Goal: Find specific page/section: Find specific page/section

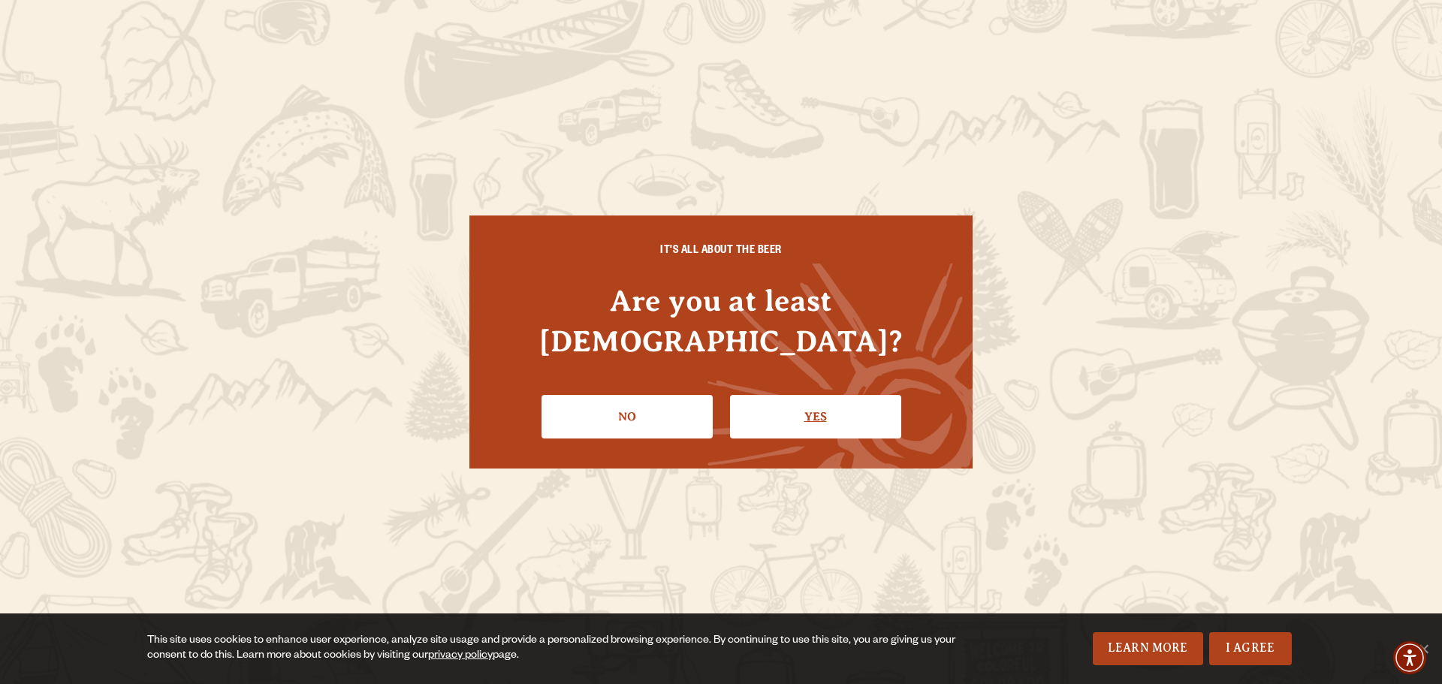
click at [751, 403] on link "Yes" at bounding box center [815, 417] width 171 height 44
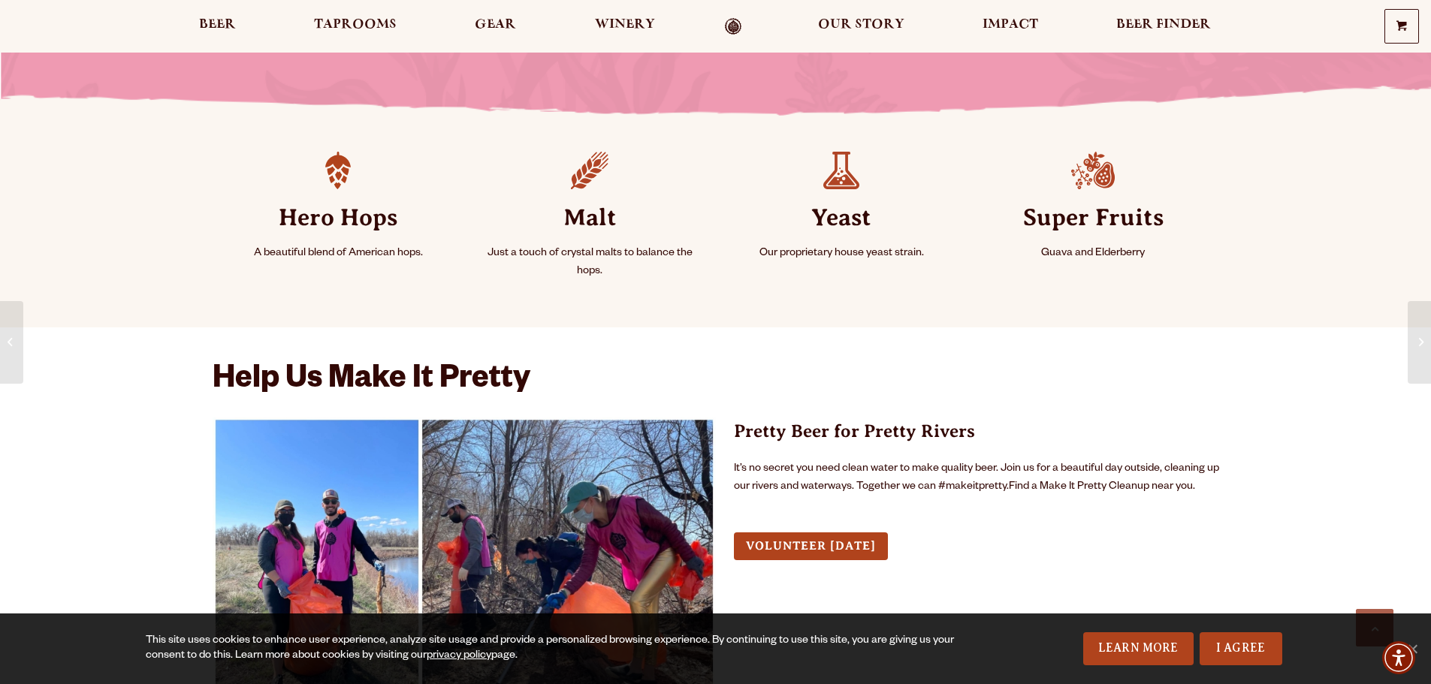
scroll to position [676, 0]
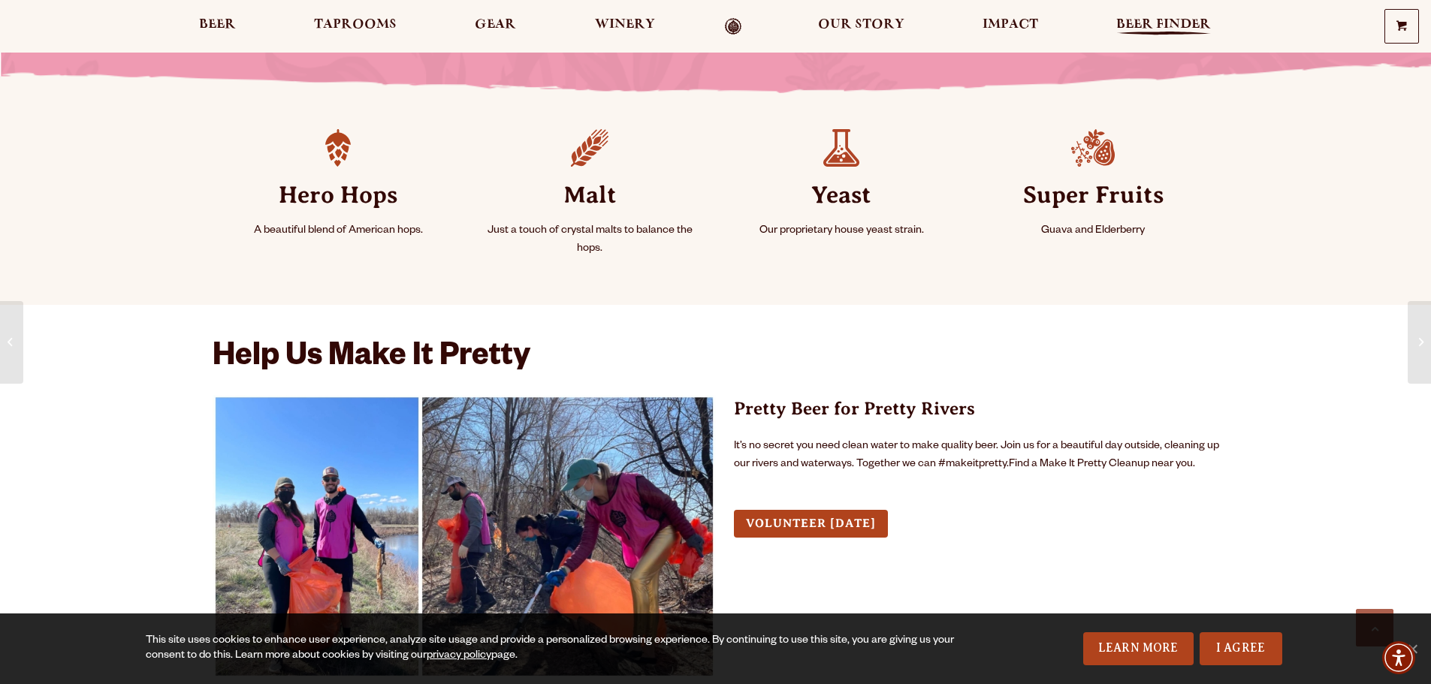
click at [1141, 27] on span "Beer Finder" at bounding box center [1163, 25] width 95 height 12
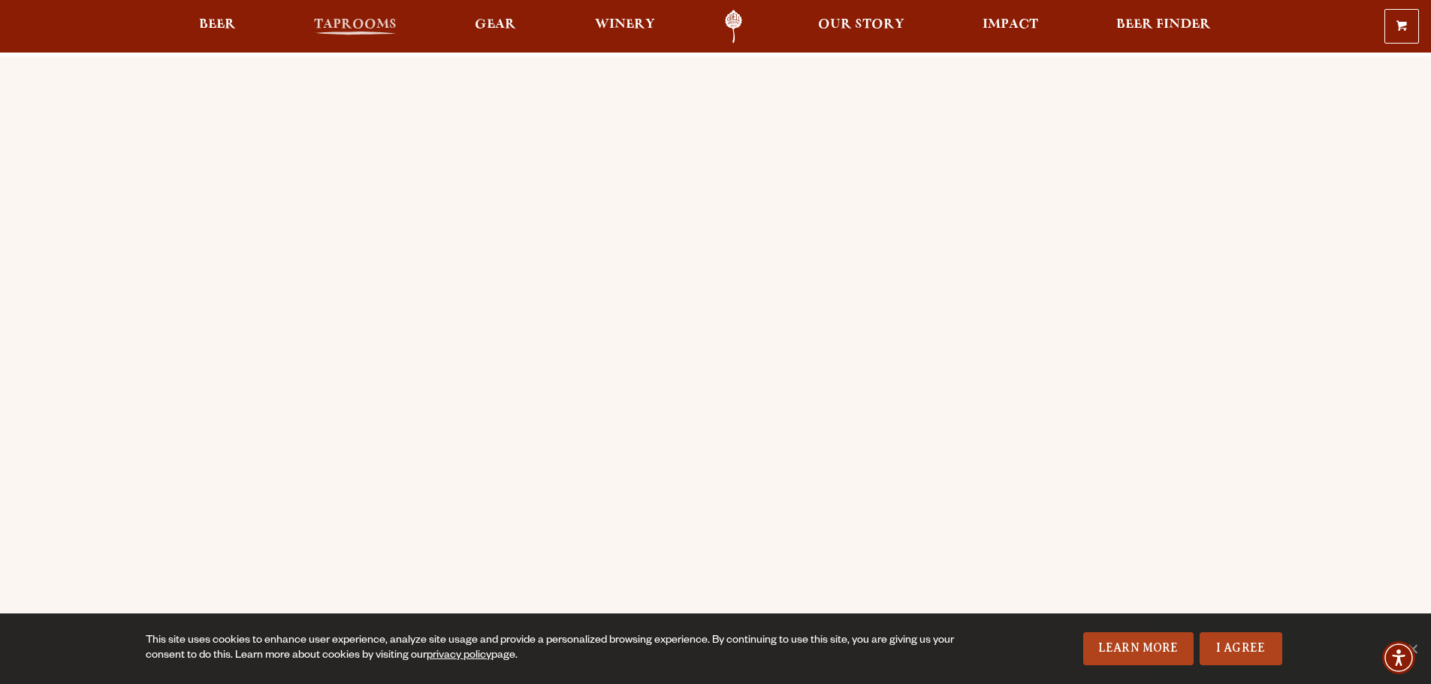
click at [356, 28] on span "Taprooms" at bounding box center [355, 25] width 83 height 12
